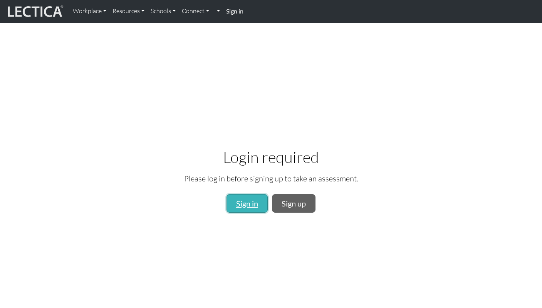
click at [238, 198] on link "Sign in" at bounding box center [247, 203] width 41 height 19
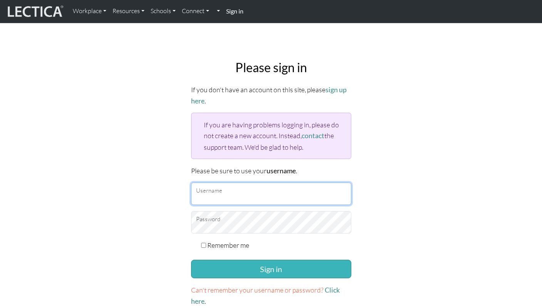
type input "kazukiyamane"
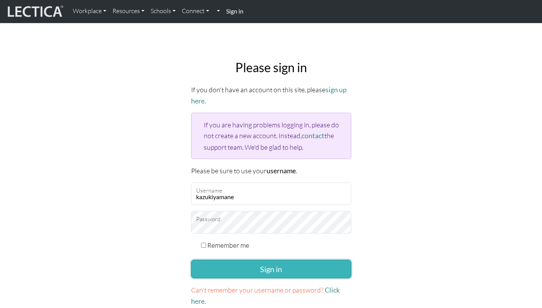
click at [247, 264] on button "Sign in" at bounding box center [271, 268] width 160 height 19
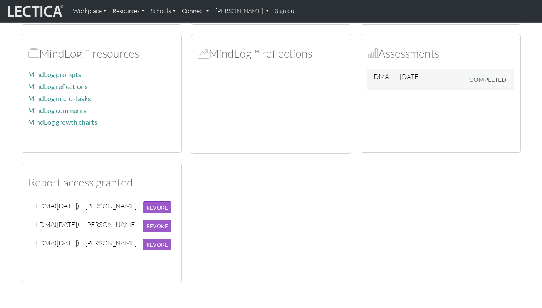
scroll to position [289, 0]
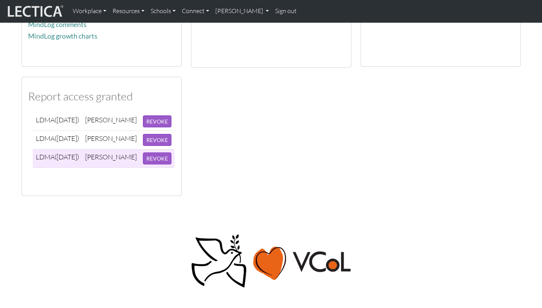
drag, startPoint x: 36, startPoint y: 118, endPoint x: 67, endPoint y: 178, distance: 67.7
click at [67, 168] on tbody "LDMA (2025-07-31) Kotono Matsushita REVOKE LDMA (2025-07-31) Yuki Okuno REVOKE …" at bounding box center [104, 140] width 142 height 56
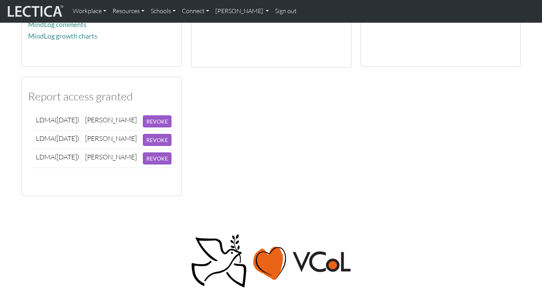
click at [92, 214] on body "Workplace Assessments Why LectaTests? About LectaTests Leadership Leader develo…" at bounding box center [271, 83] width 542 height 745
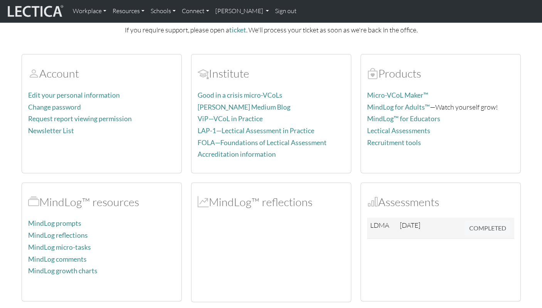
scroll to position [0, 0]
